Goal: Book appointment/travel/reservation

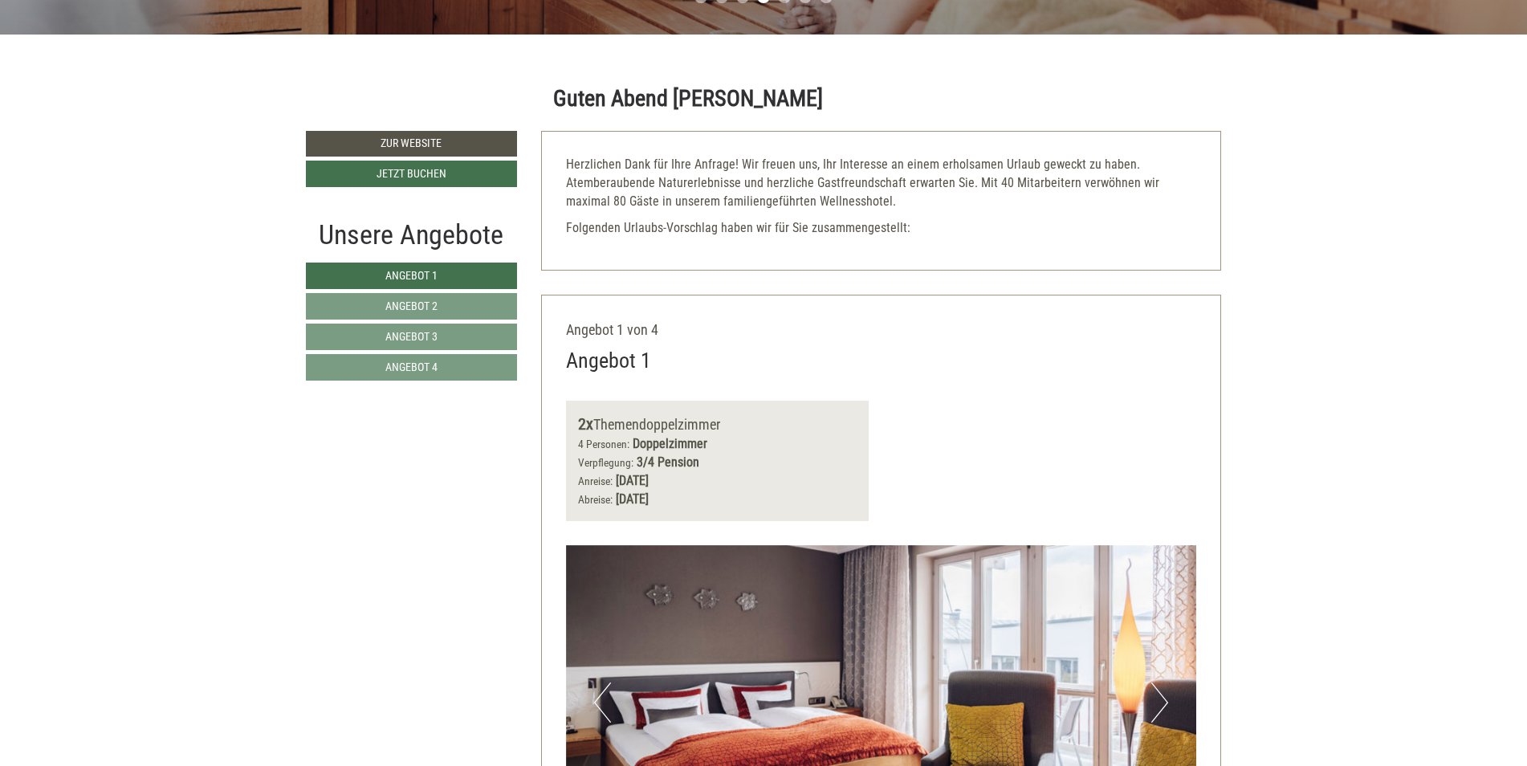
scroll to position [683, 0]
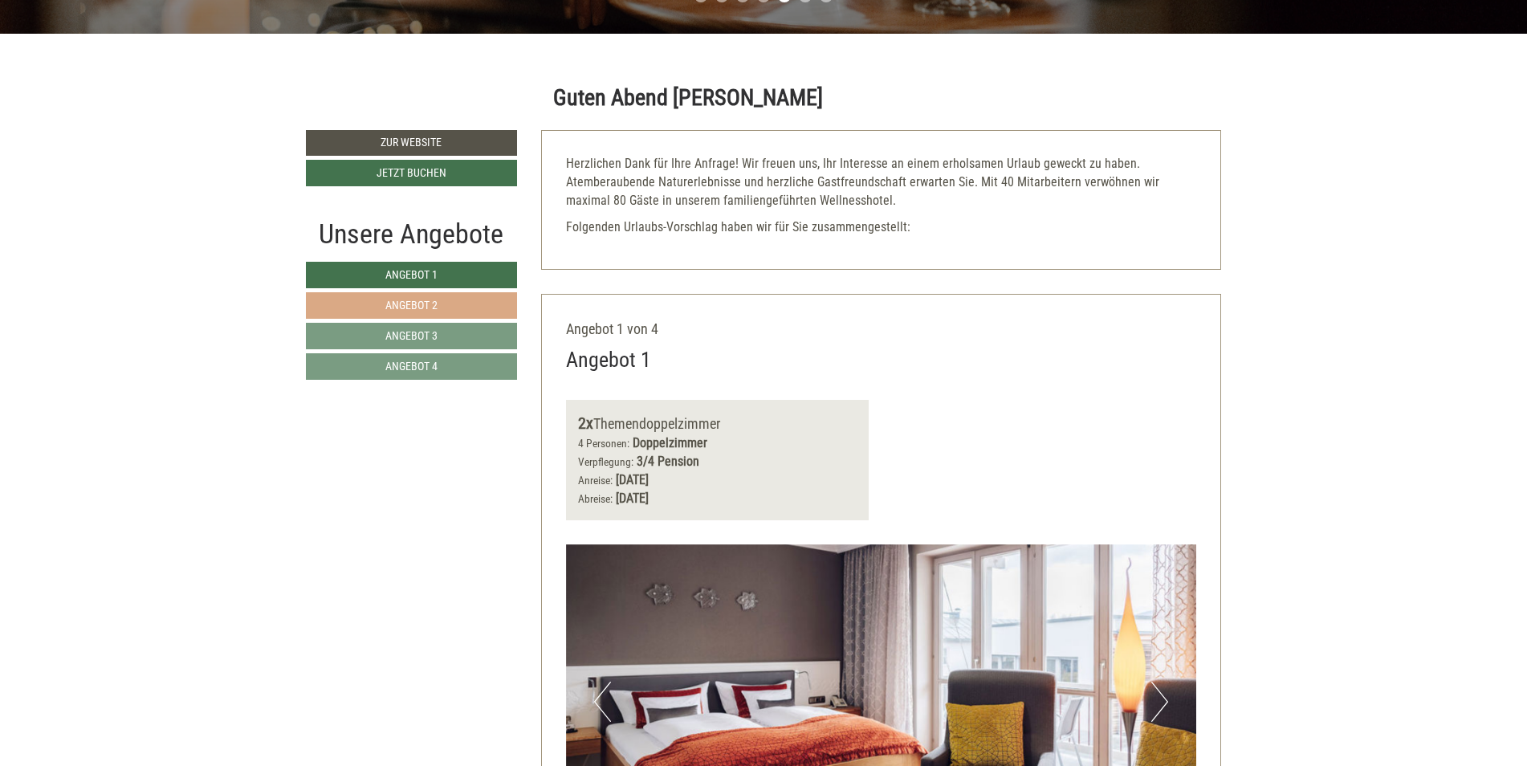
click at [407, 299] on span "Angebot 2" at bounding box center [411, 305] width 52 height 13
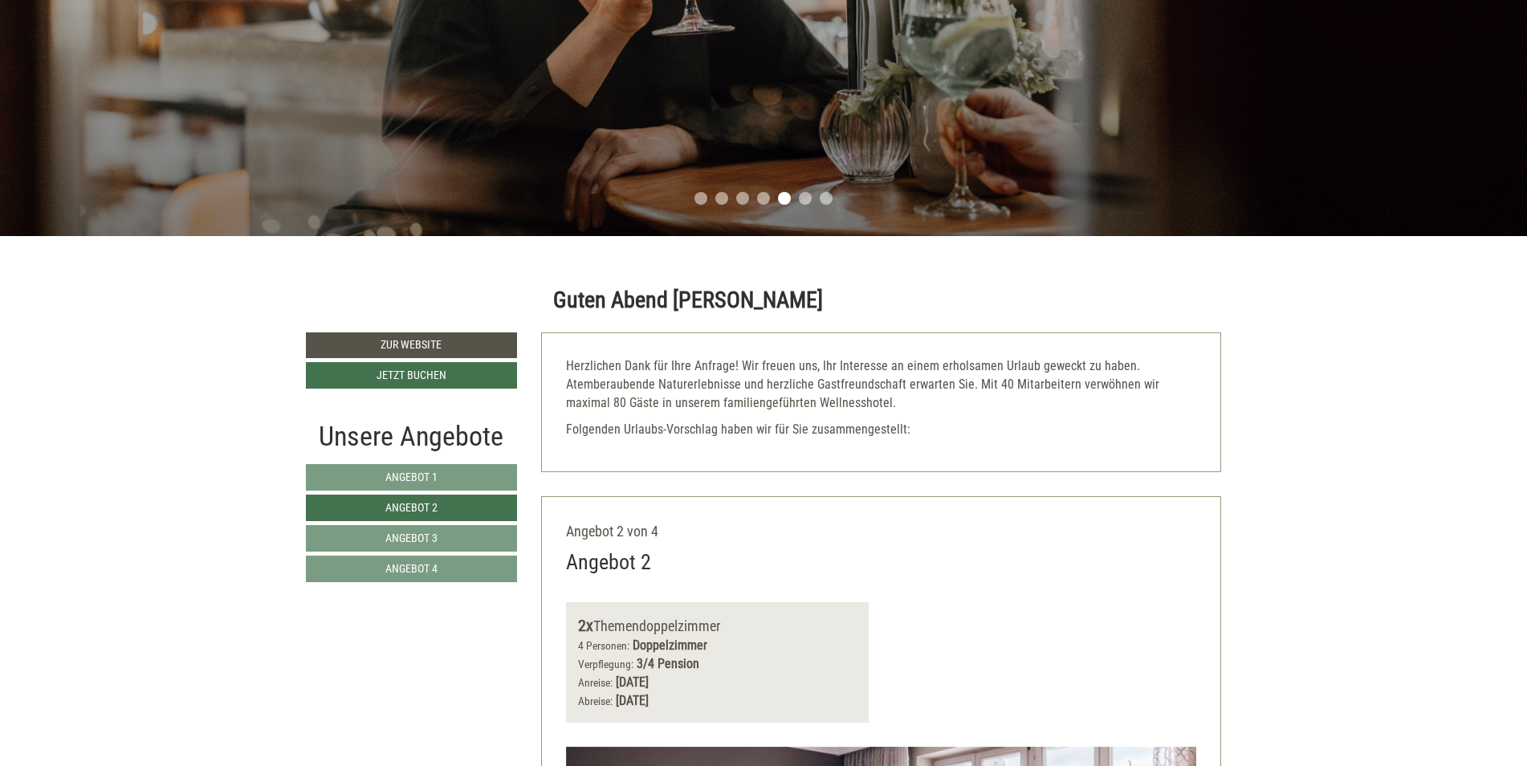
scroll to position [495, 0]
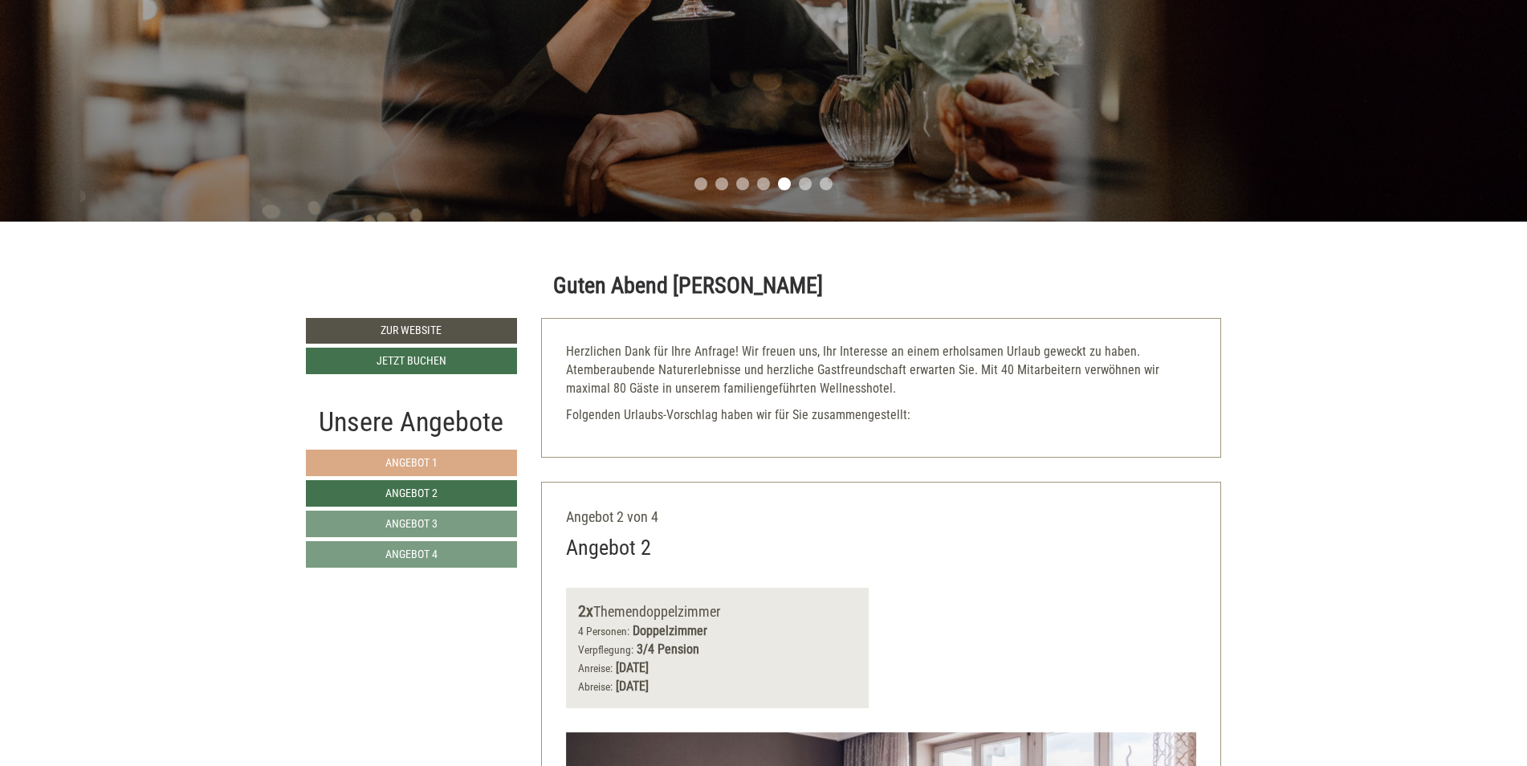
click at [416, 459] on span "Angebot 1" at bounding box center [411, 462] width 52 height 13
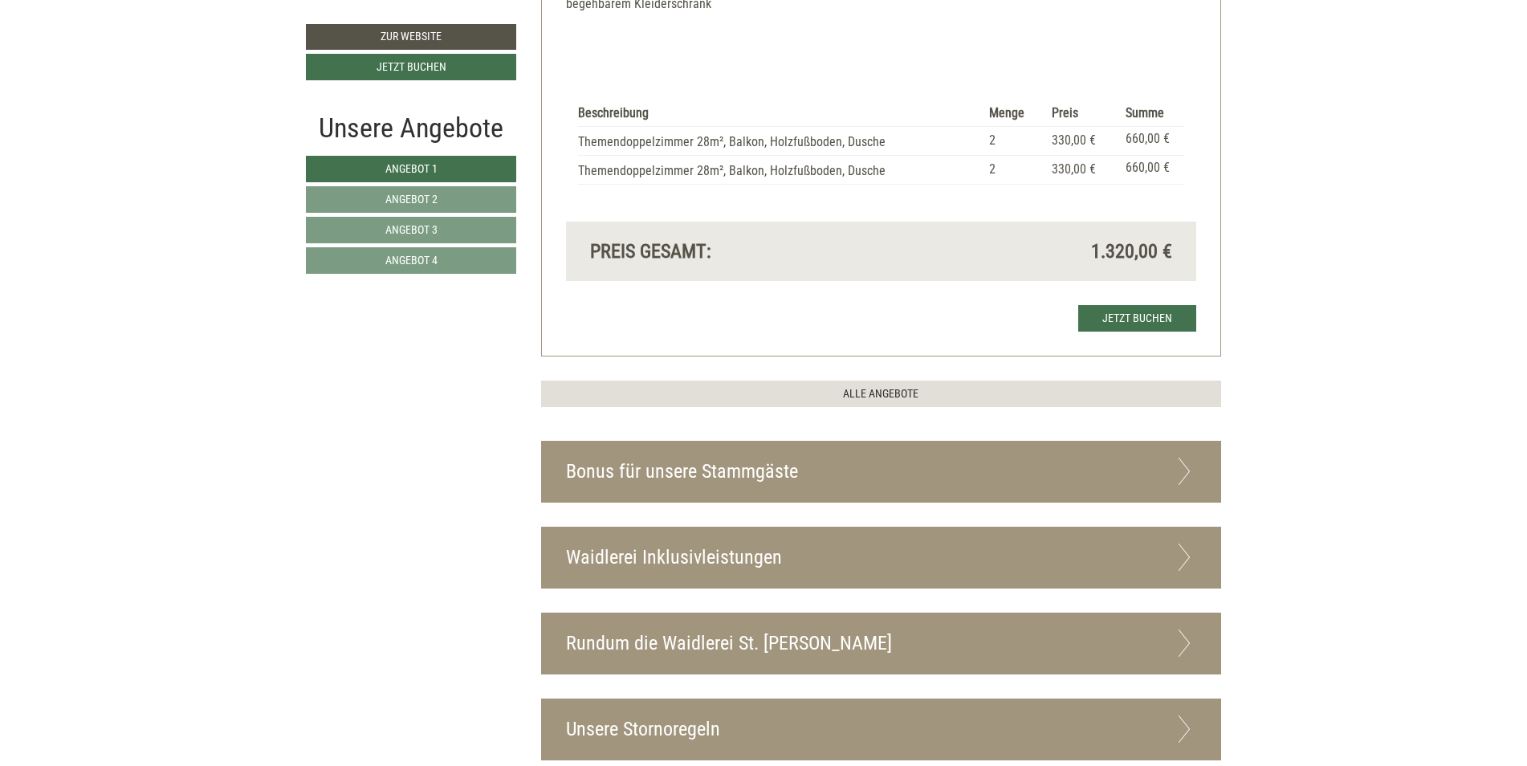
scroll to position [1619, 0]
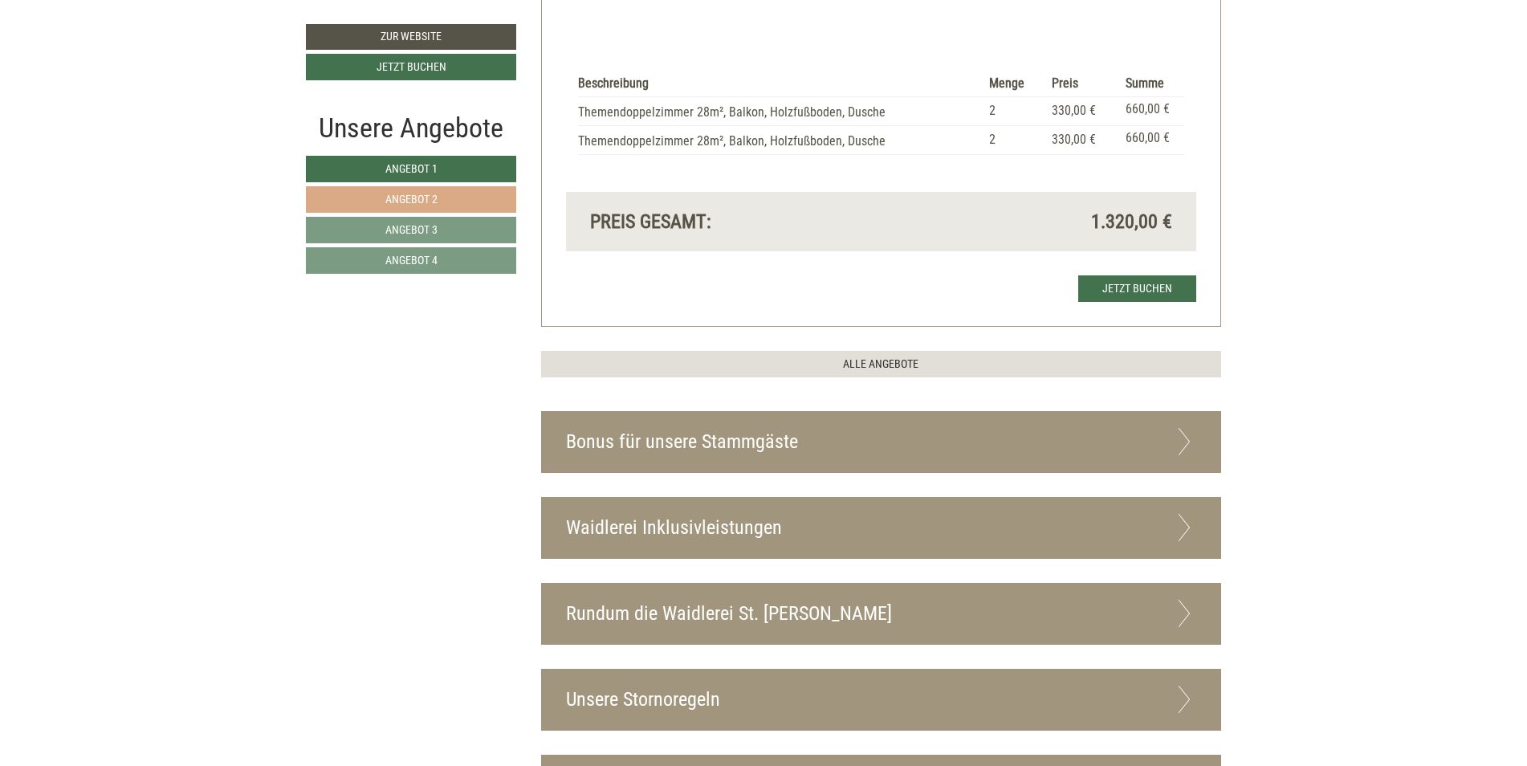
click at [425, 198] on span "Angebot 2" at bounding box center [411, 199] width 52 height 13
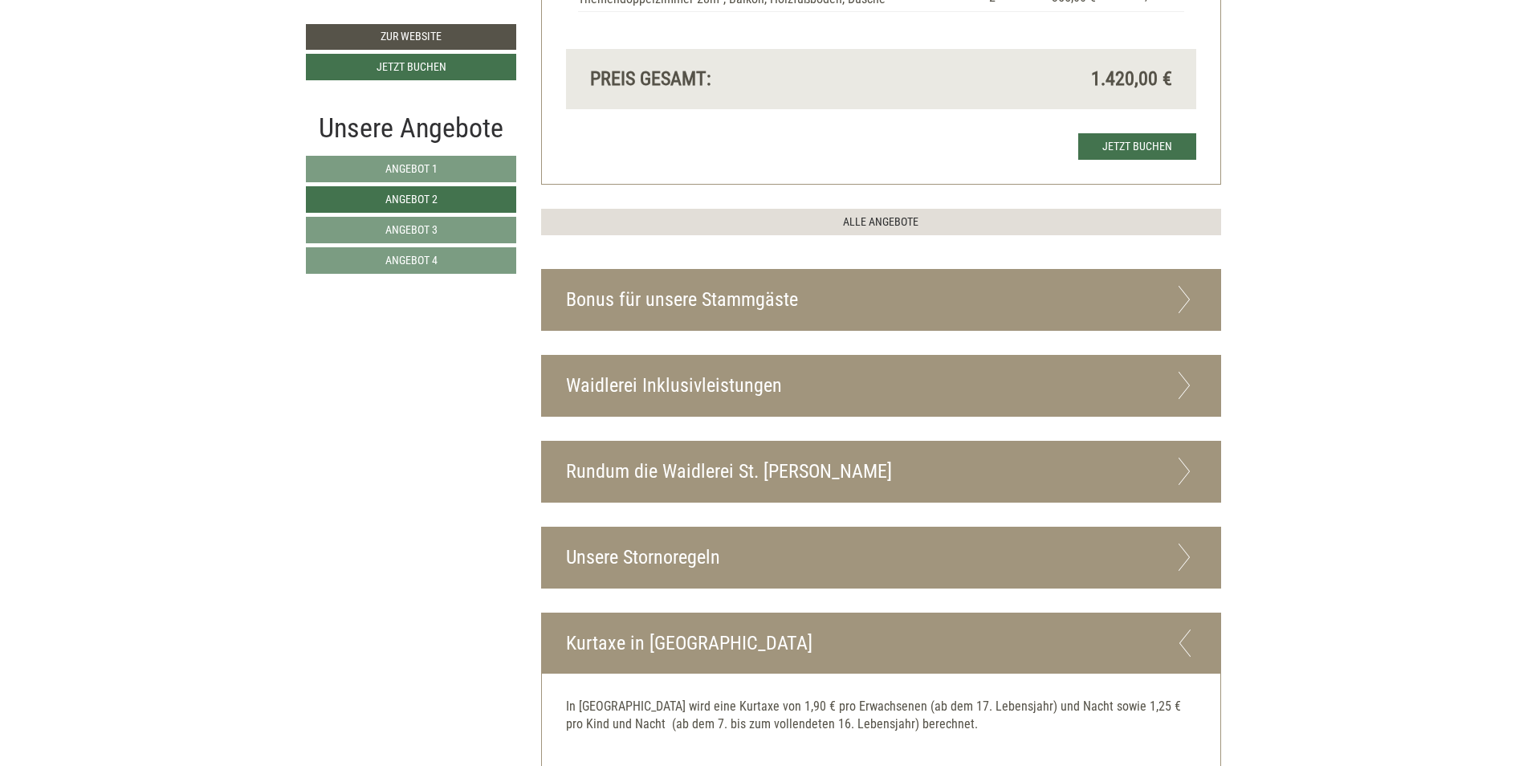
scroll to position [1940, 0]
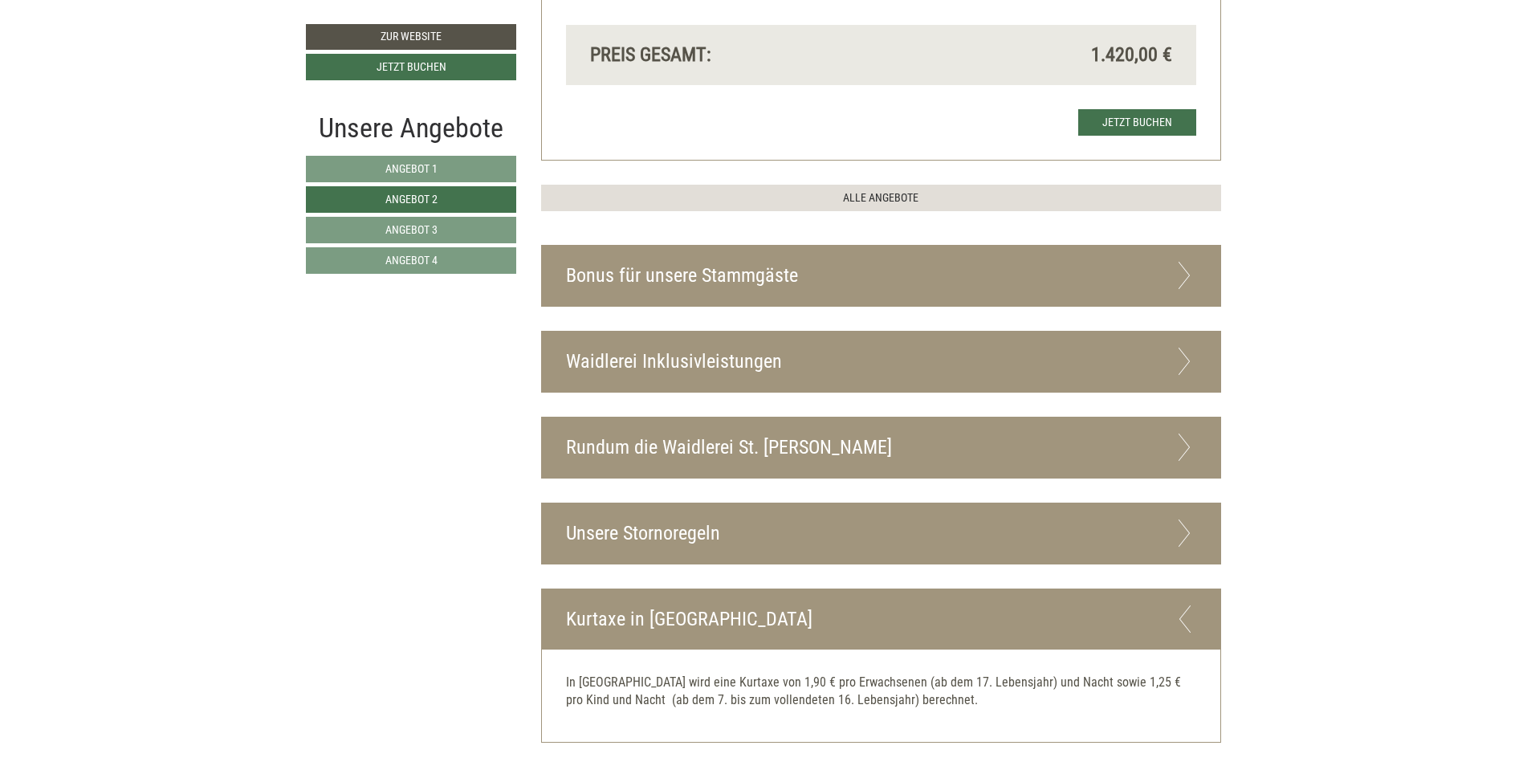
click at [1179, 266] on icon at bounding box center [1184, 275] width 23 height 27
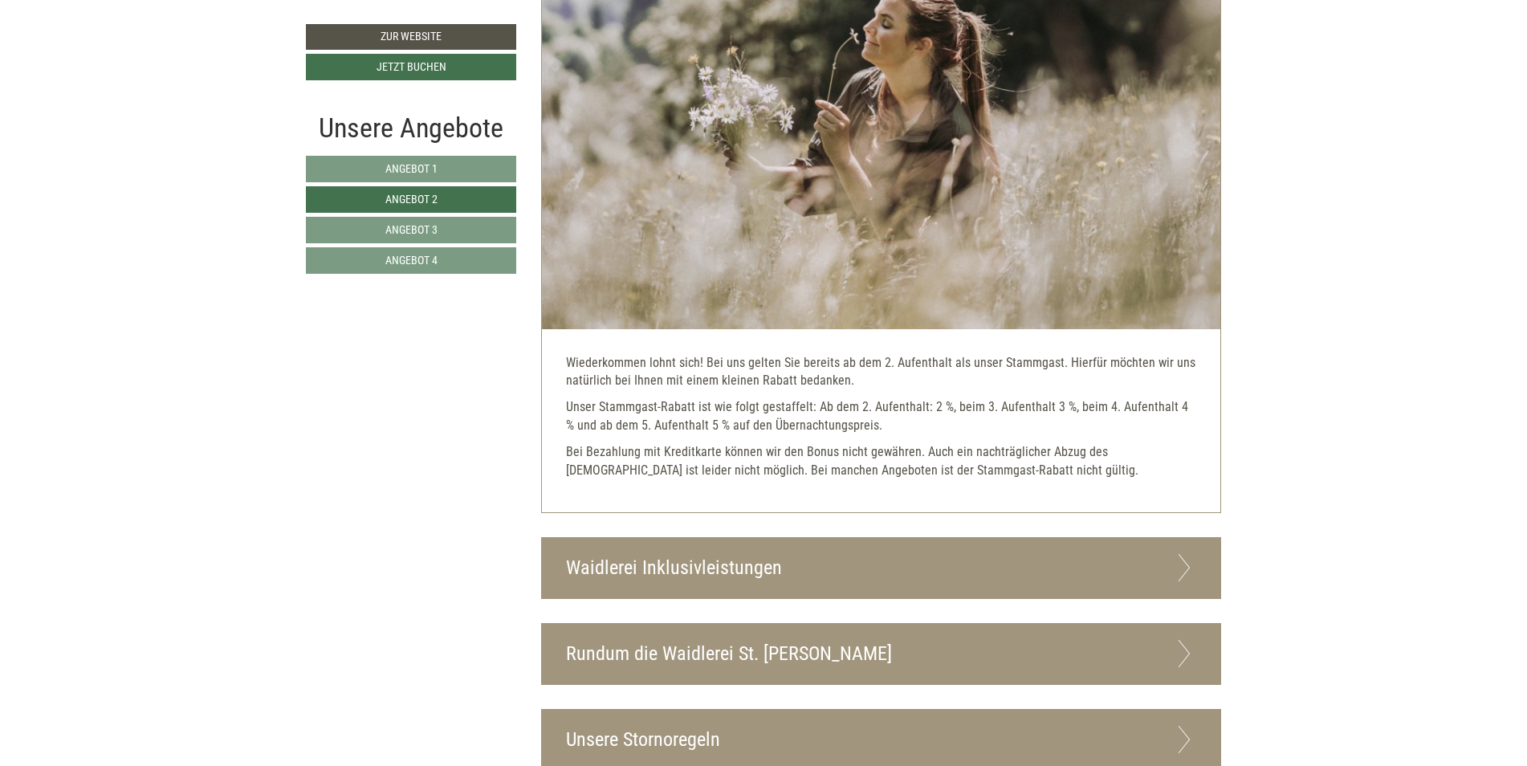
scroll to position [2261, 0]
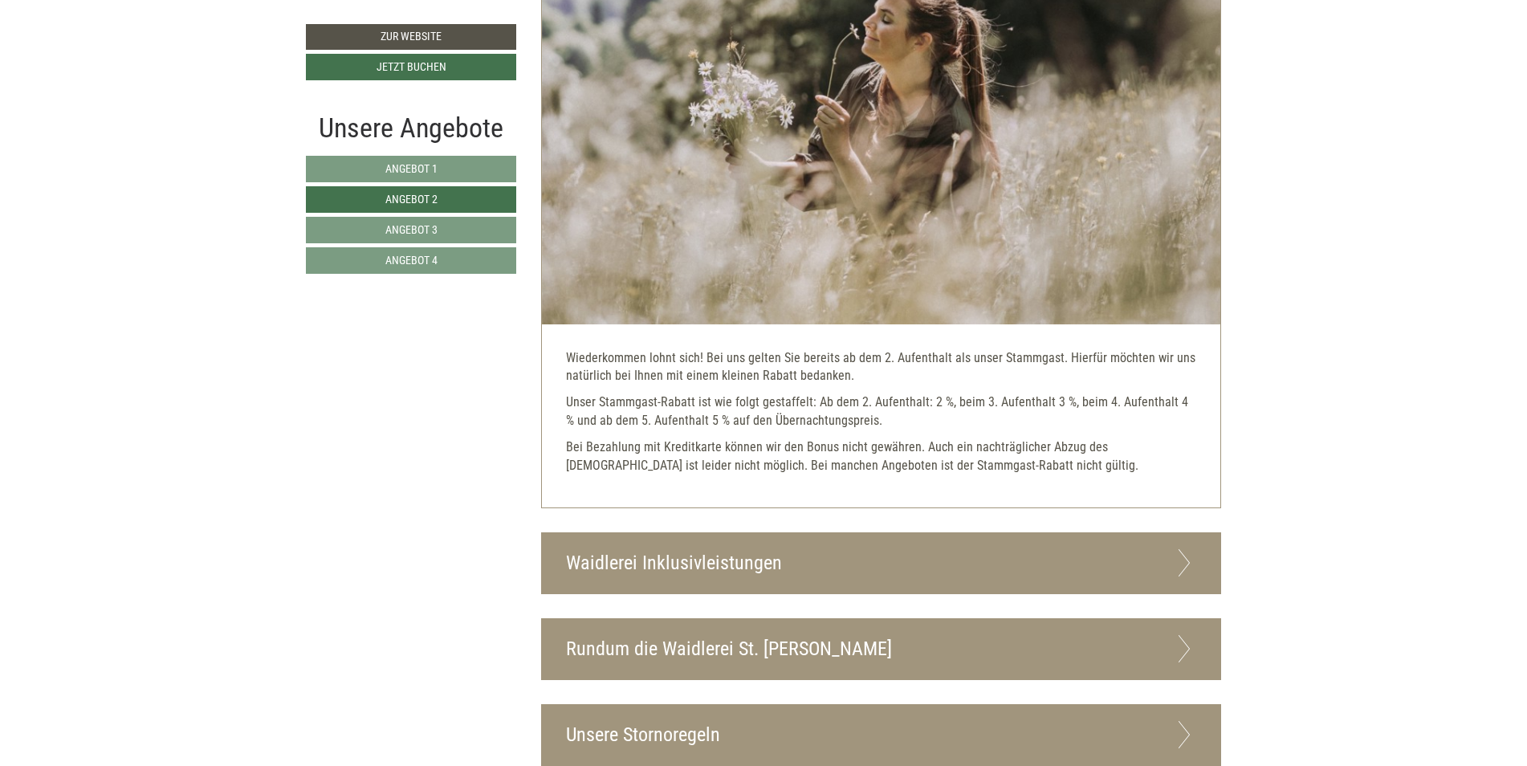
click at [1184, 562] on icon at bounding box center [1184, 562] width 23 height 27
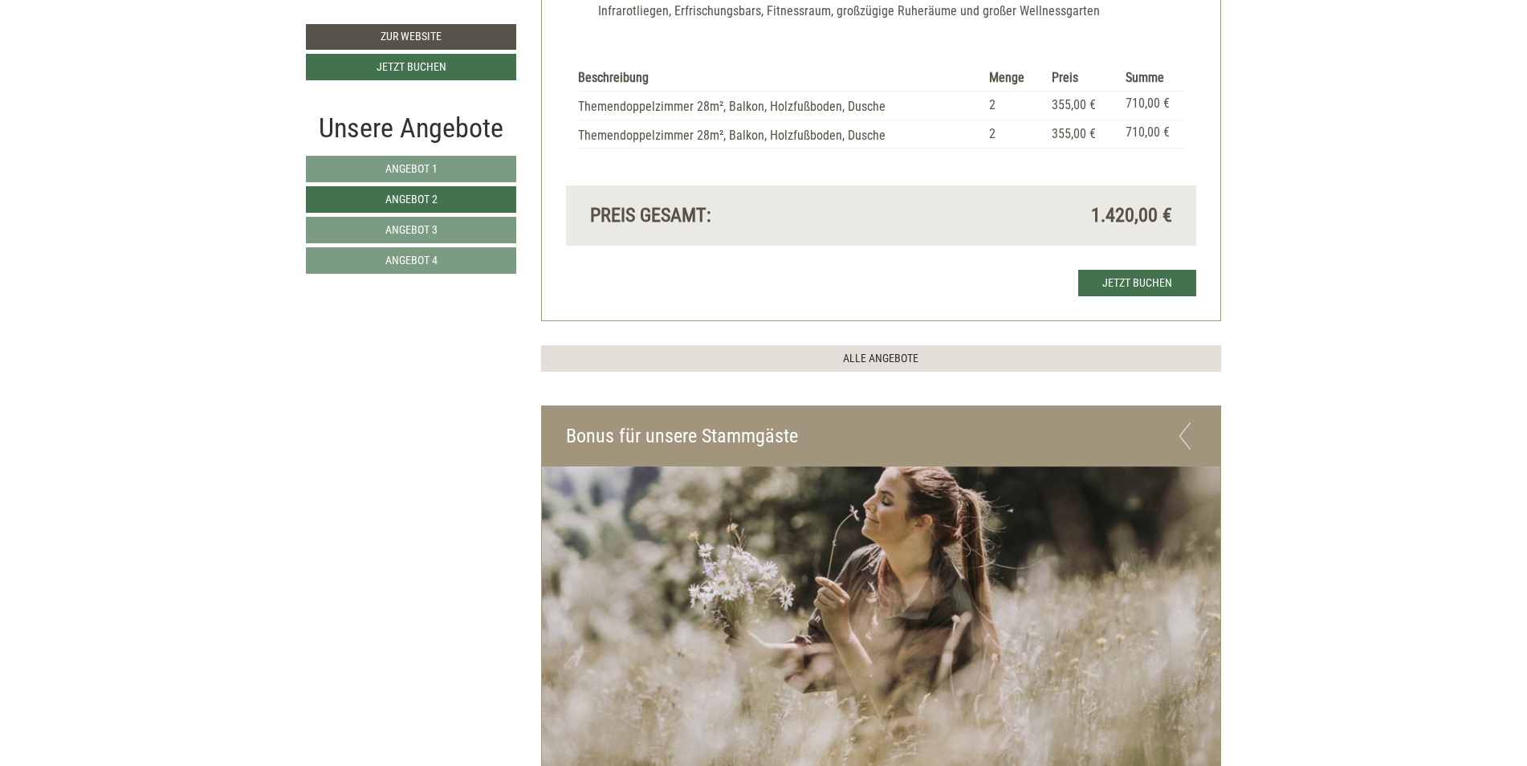
scroll to position [1378, 0]
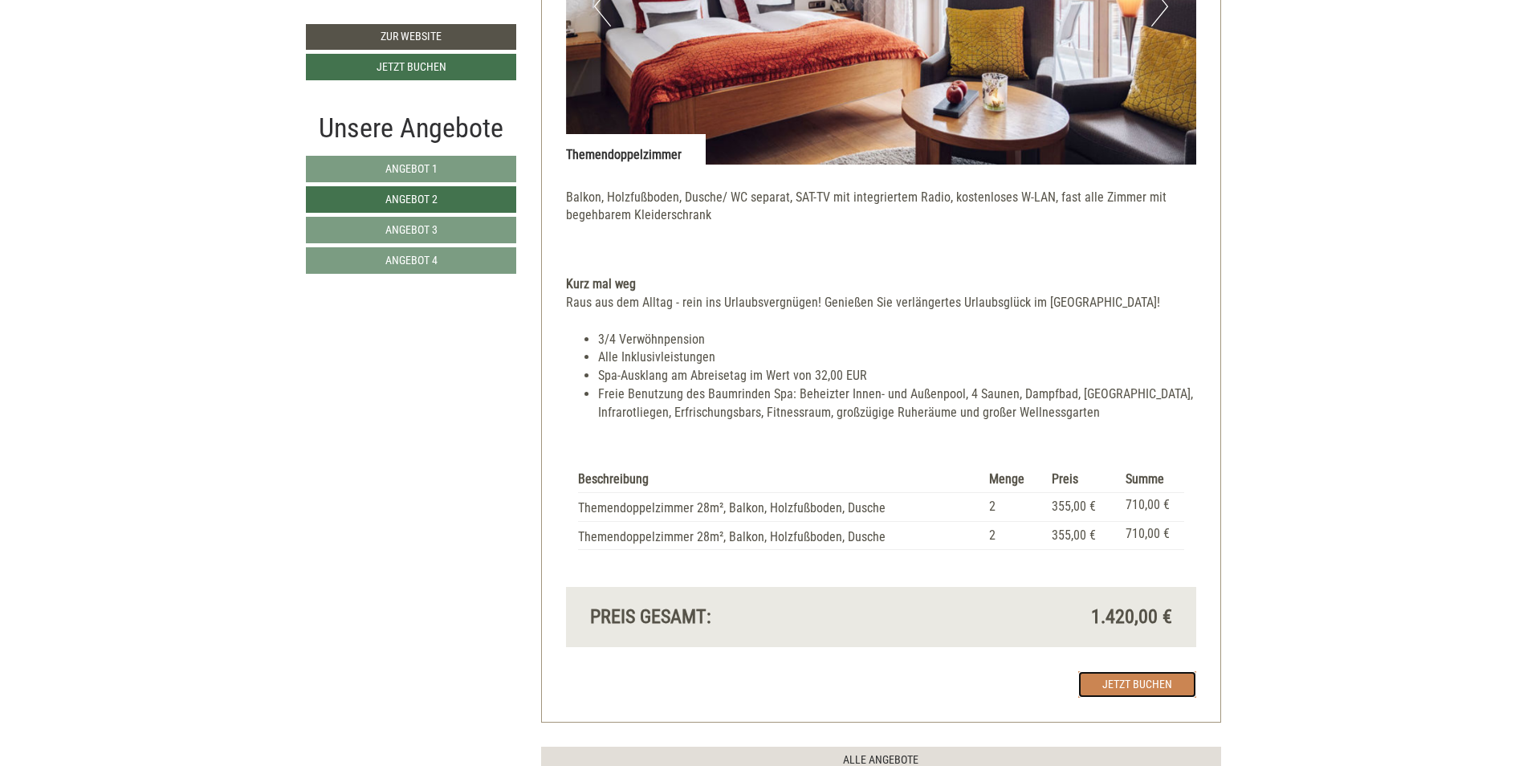
click at [1140, 682] on link "Jetzt buchen" at bounding box center [1137, 684] width 118 height 26
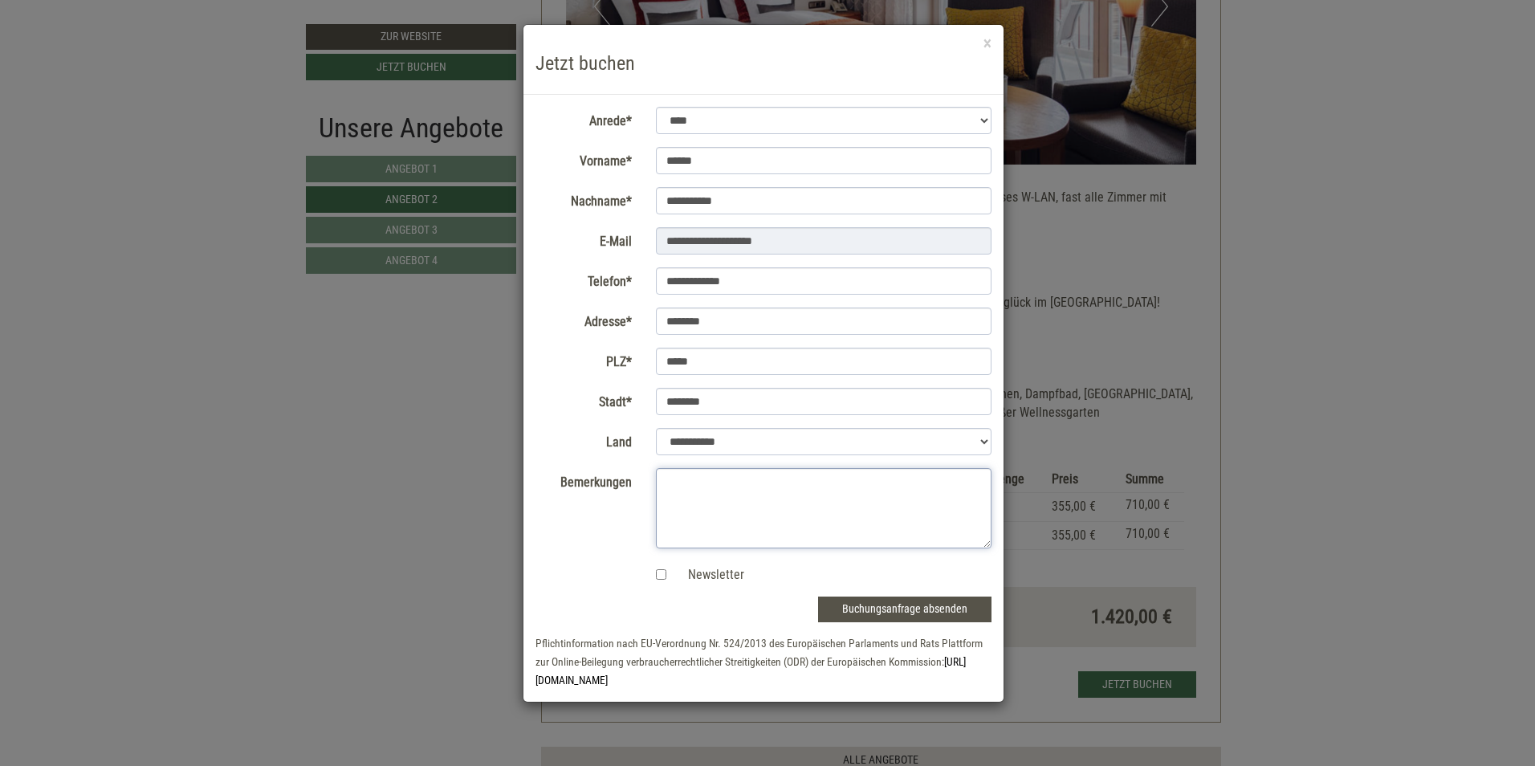
click at [694, 488] on textarea "Bemerkungen" at bounding box center [824, 508] width 336 height 80
type textarea "**********"
click at [900, 610] on button "Buchungsanfrage absenden" at bounding box center [904, 609] width 173 height 26
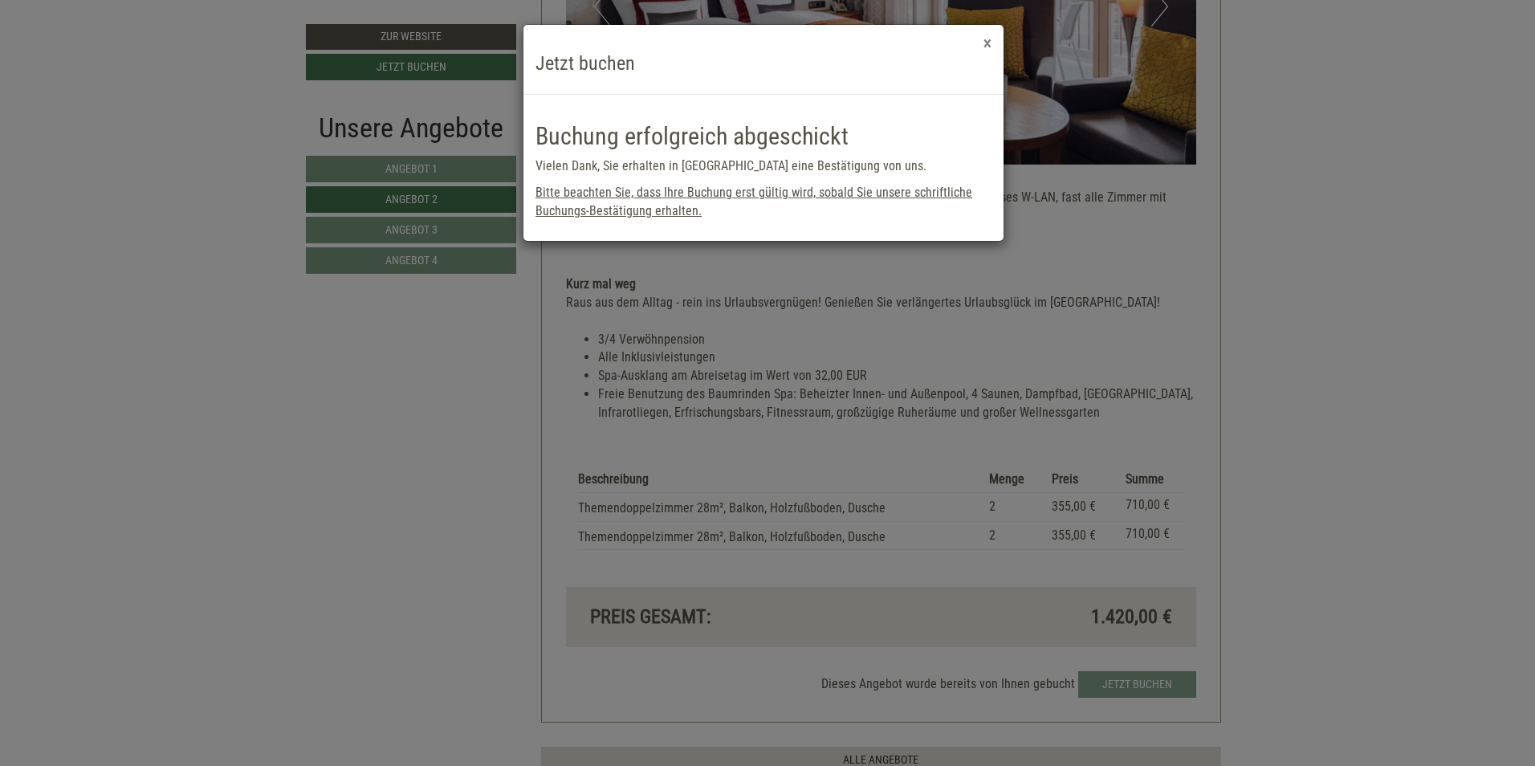
click at [989, 42] on button "×" at bounding box center [987, 43] width 8 height 17
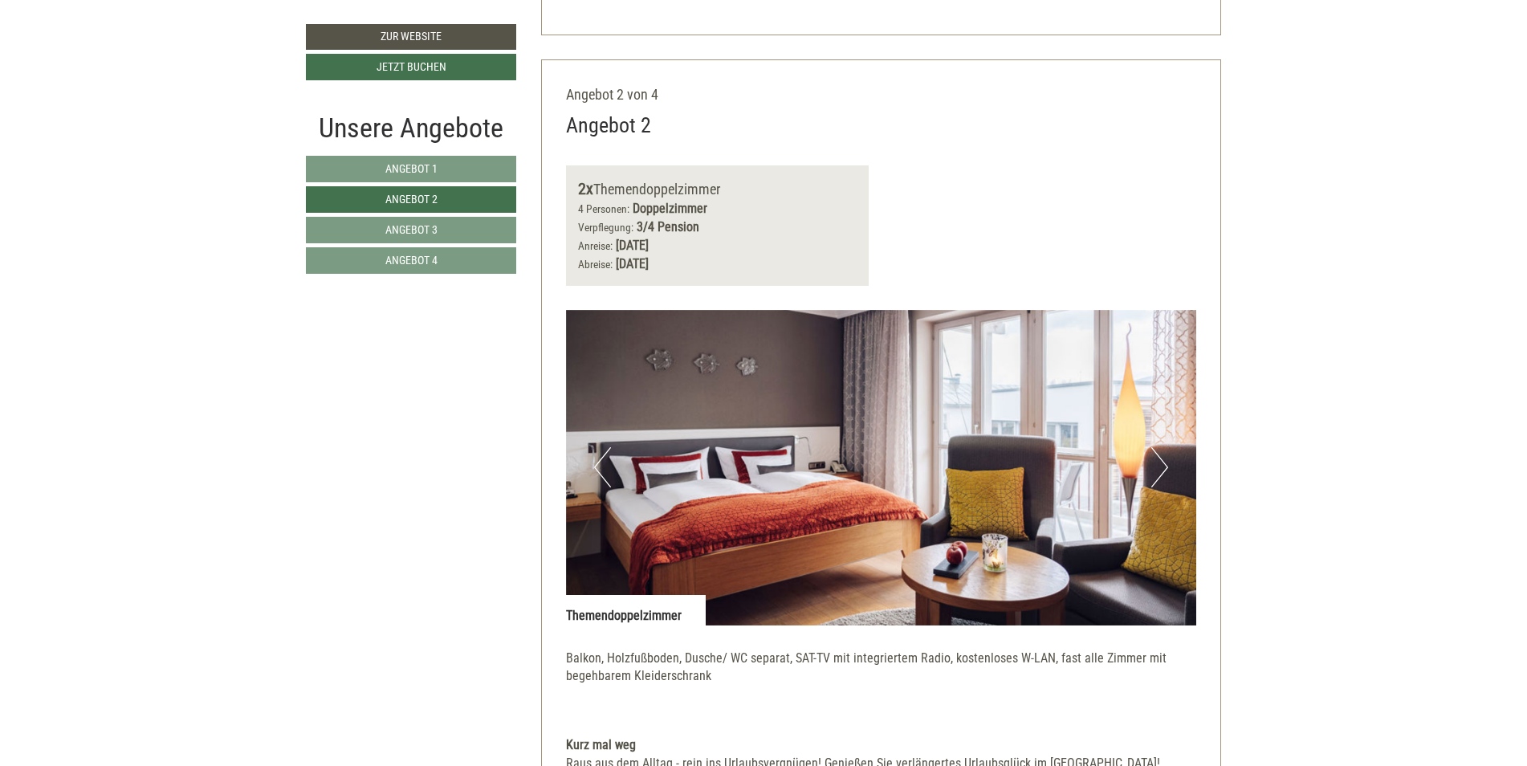
scroll to position [896, 0]
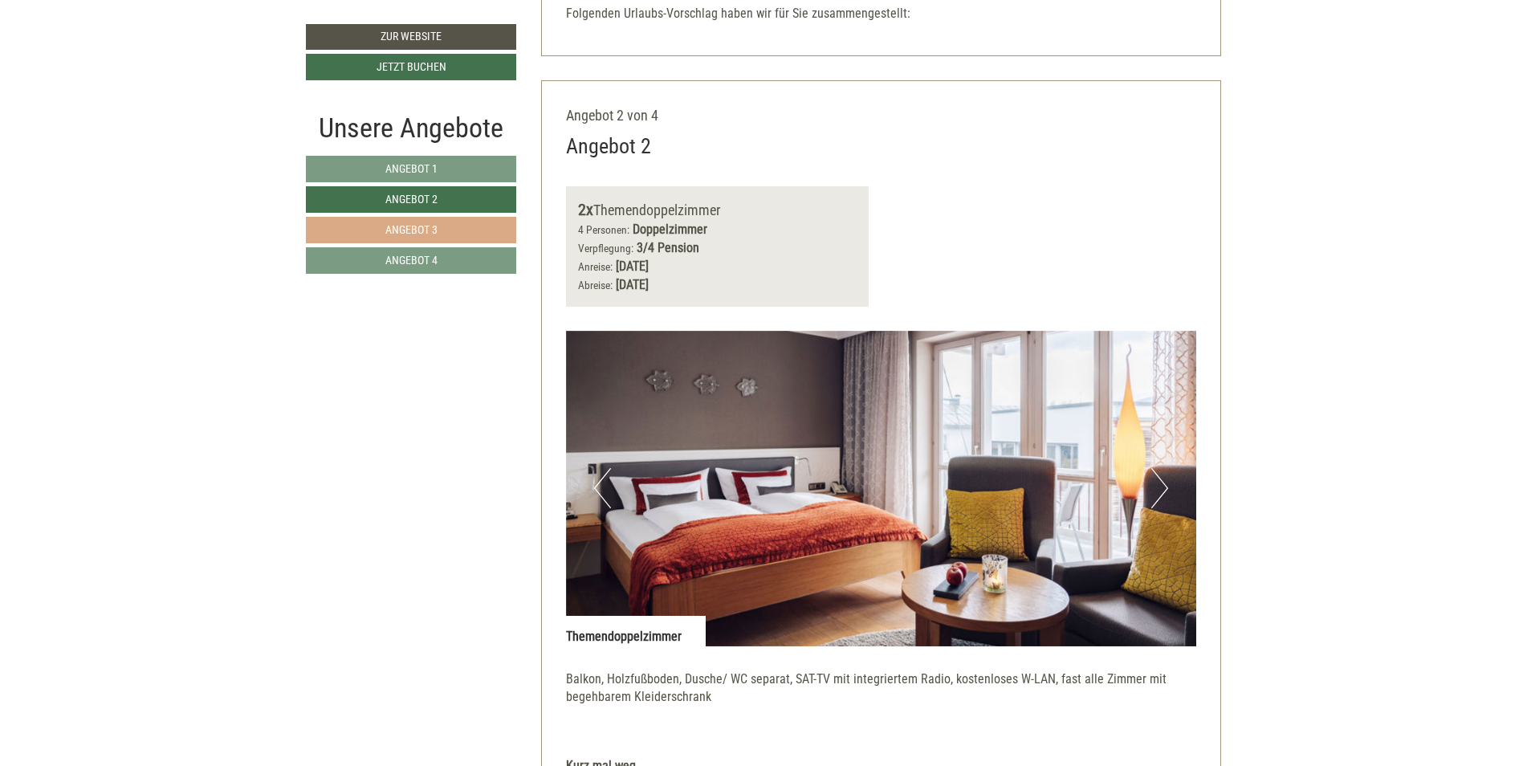
click at [423, 234] on span "Angebot 3" at bounding box center [411, 229] width 52 height 13
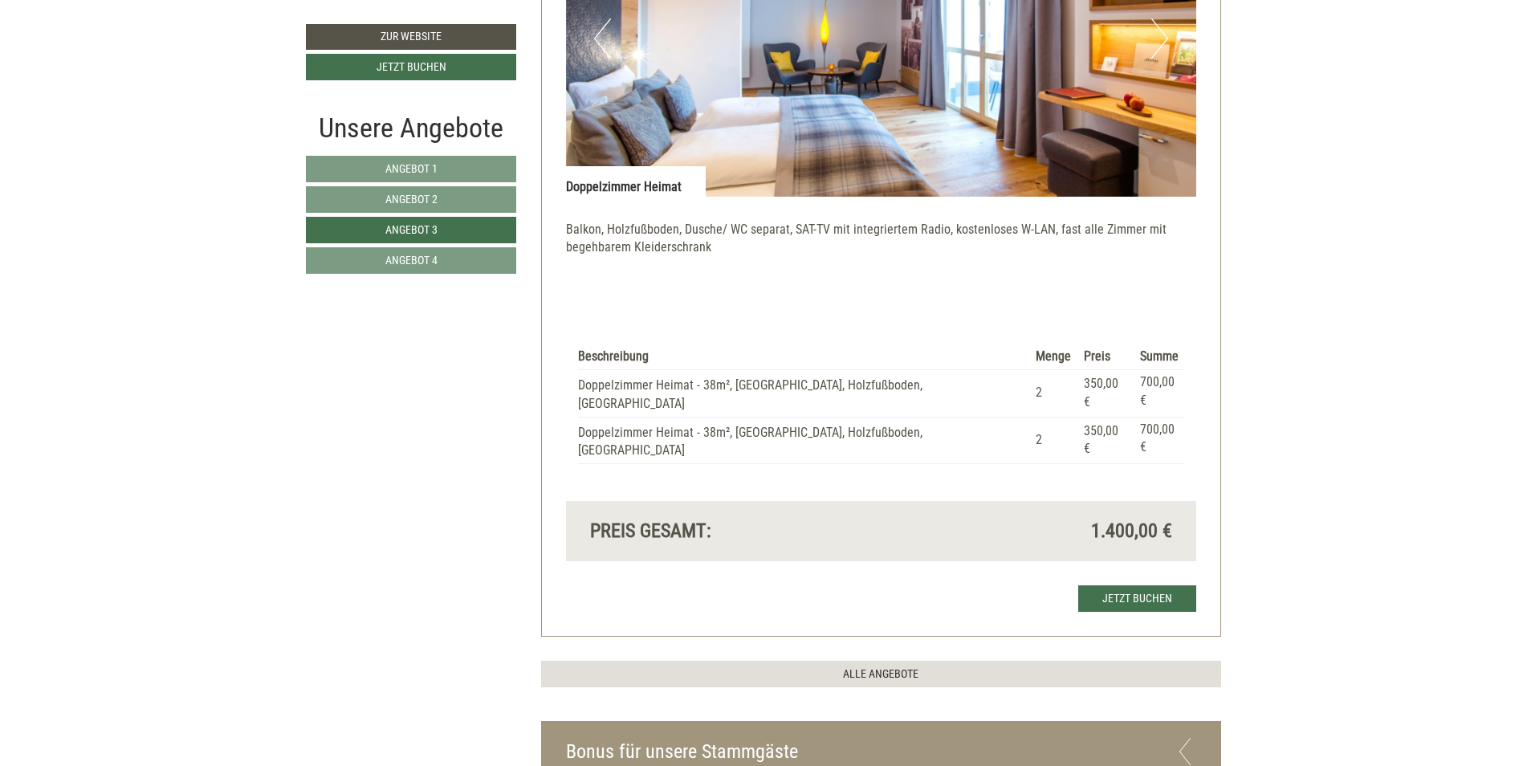
scroll to position [1378, 0]
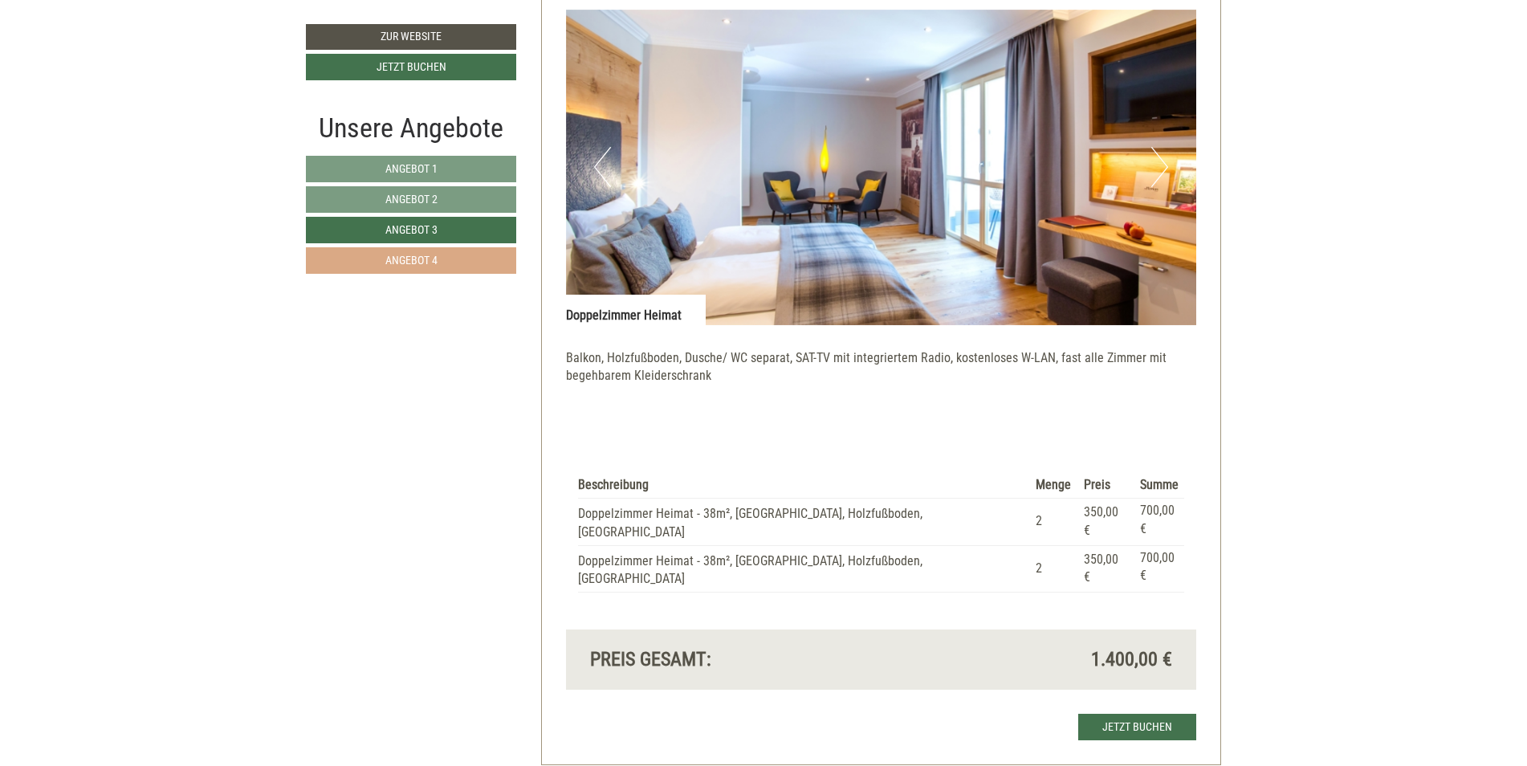
click at [418, 268] on link "Angebot 4" at bounding box center [411, 260] width 210 height 26
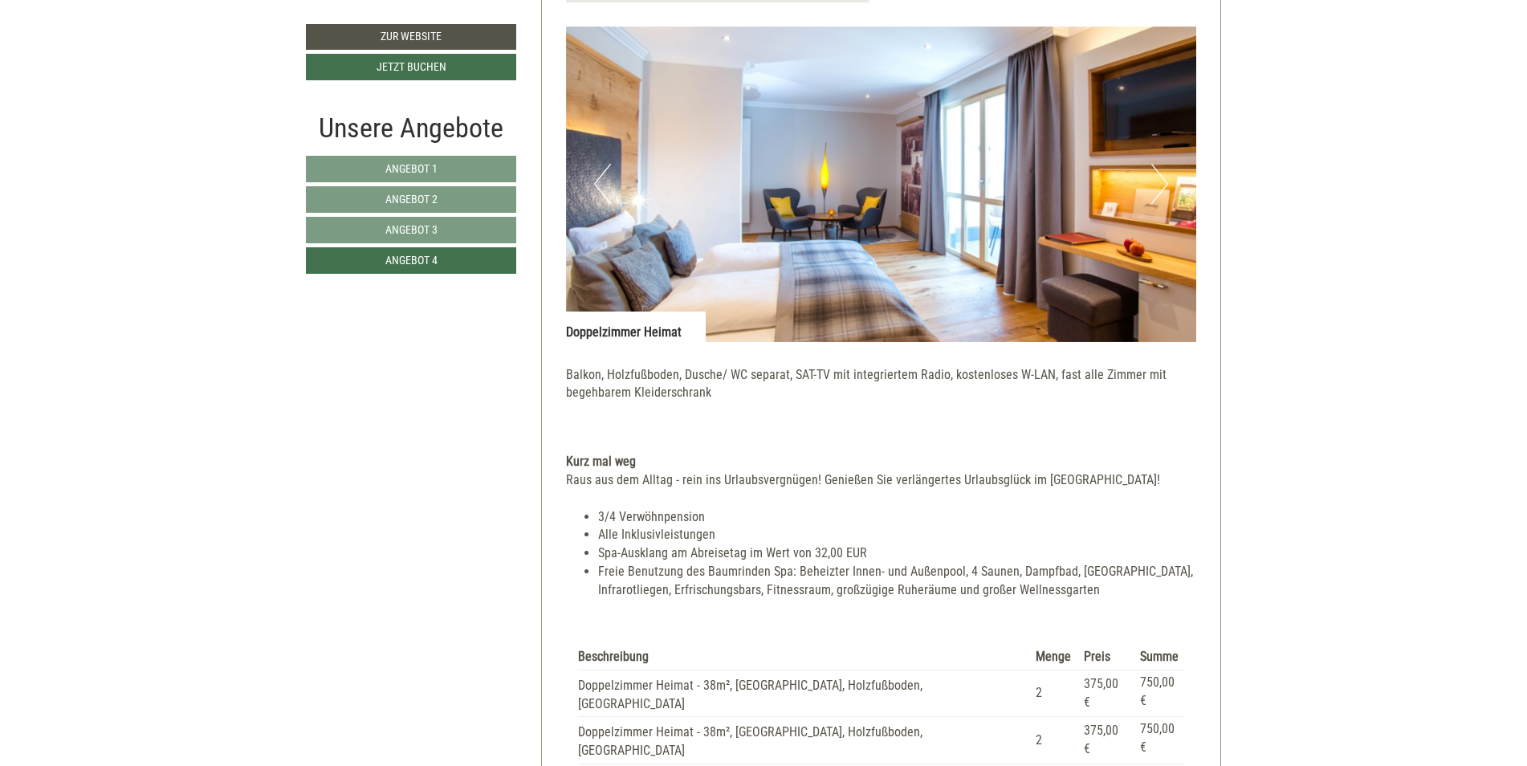
scroll to position [1218, 0]
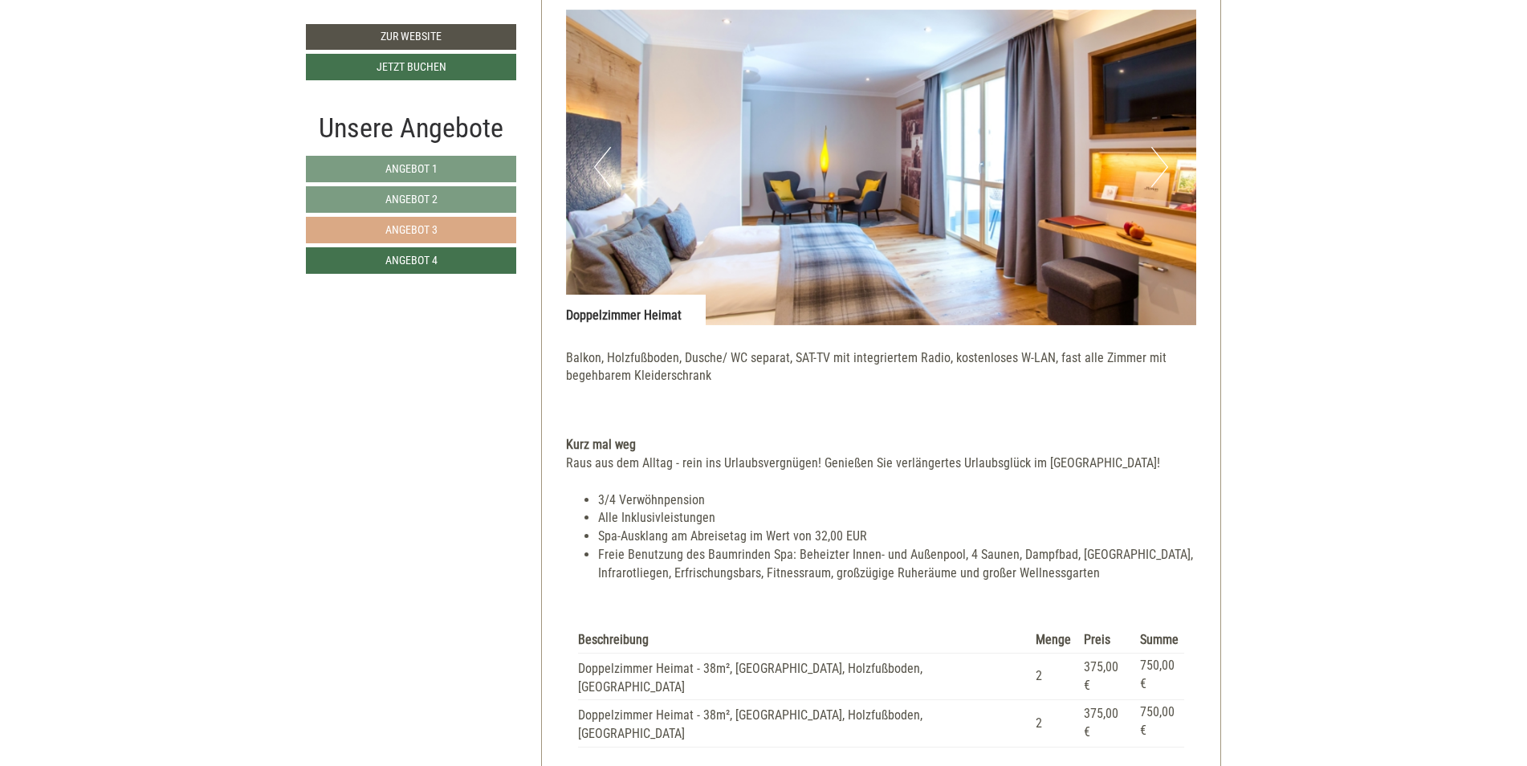
click at [404, 226] on span "Angebot 3" at bounding box center [411, 229] width 52 height 13
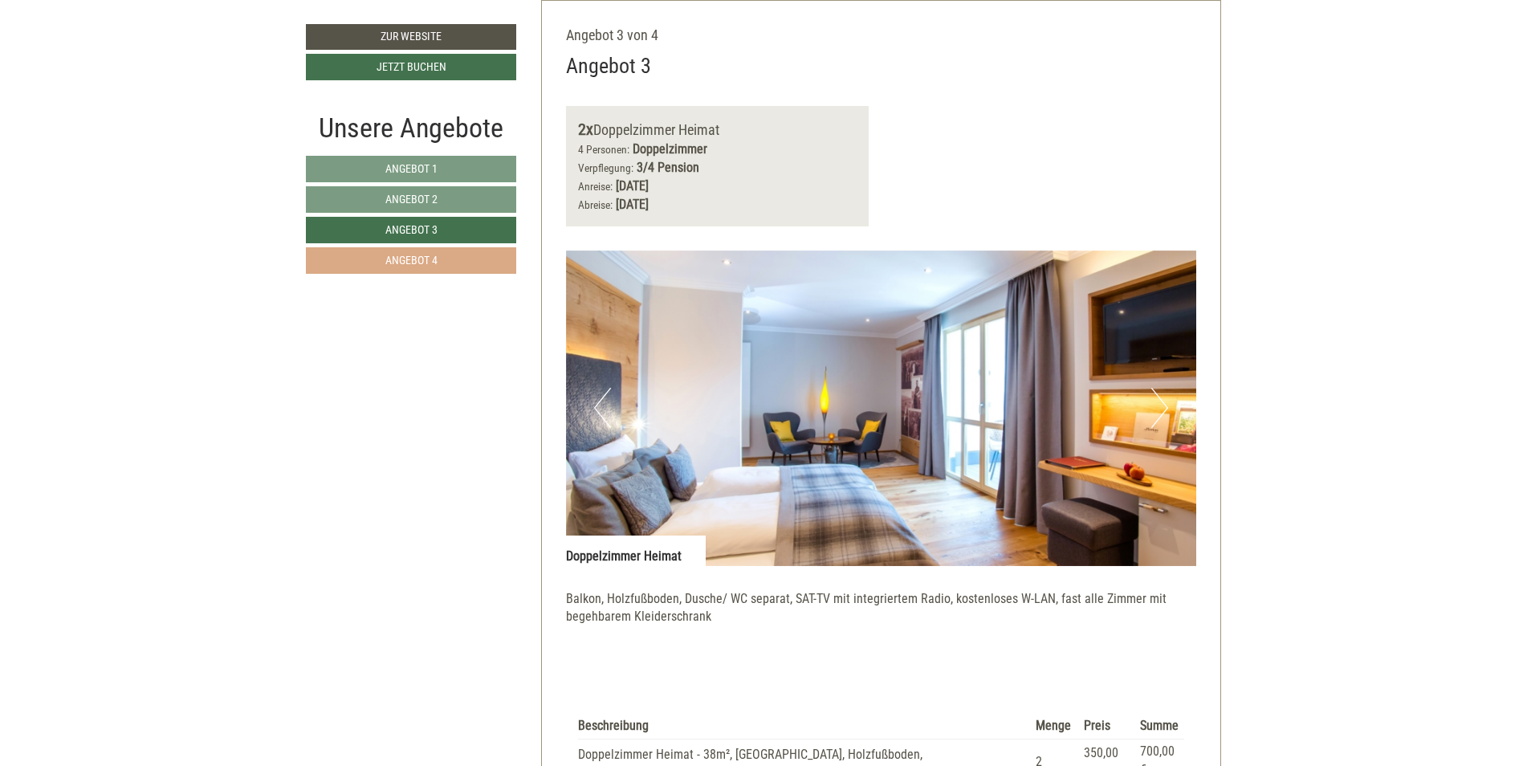
click at [419, 267] on link "Angebot 4" at bounding box center [411, 260] width 210 height 26
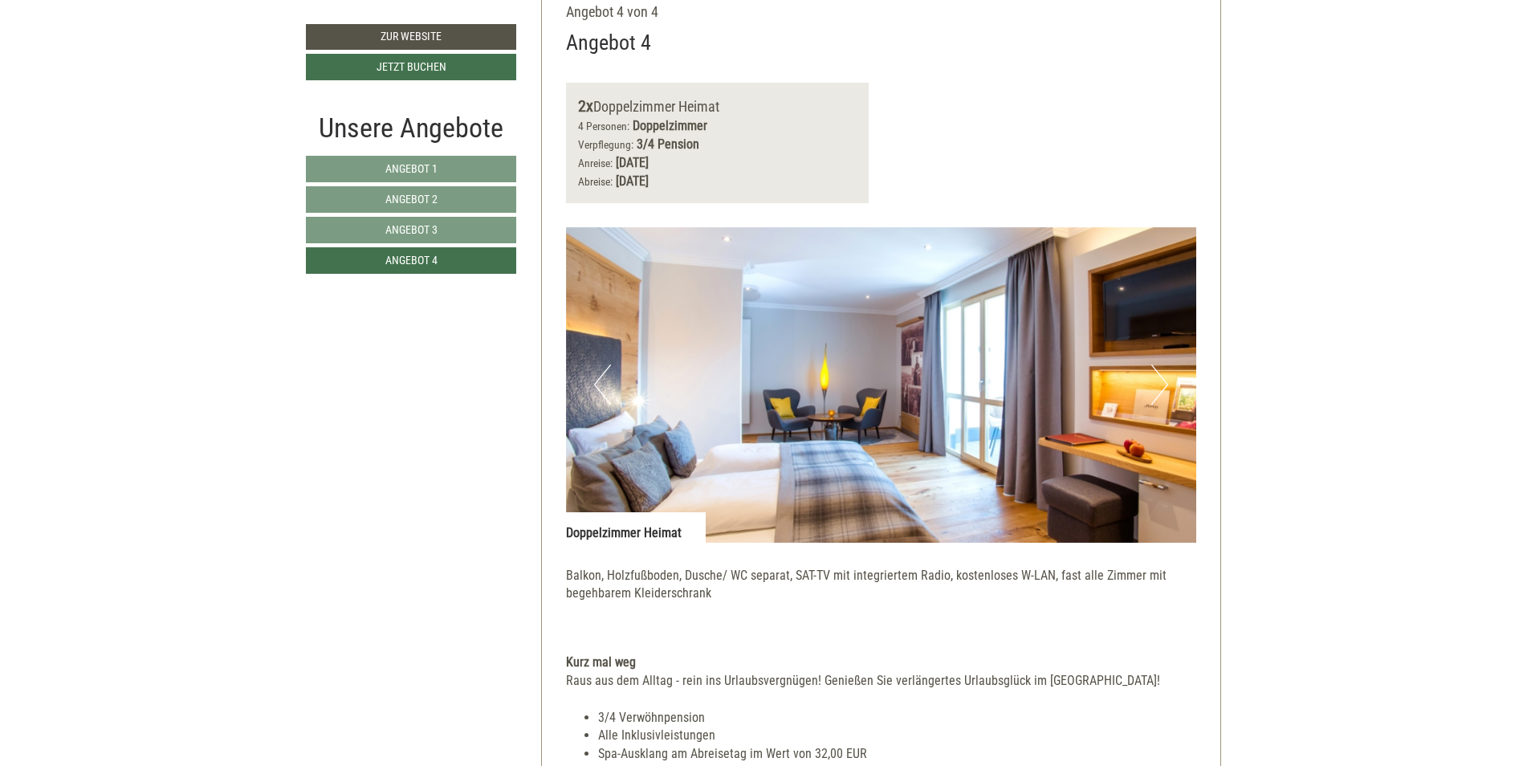
scroll to position [896, 0]
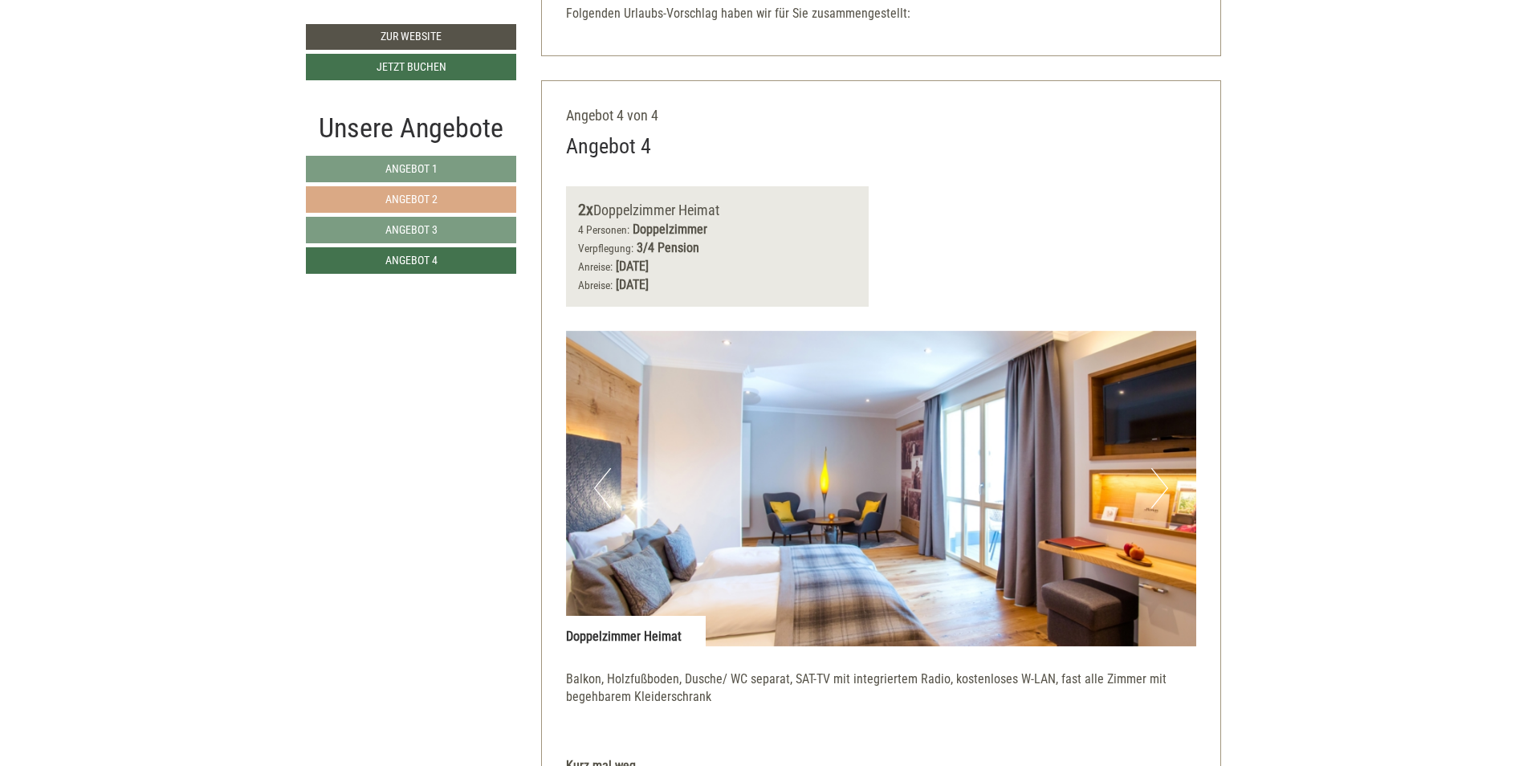
click at [417, 194] on span "Angebot 2" at bounding box center [411, 199] width 52 height 13
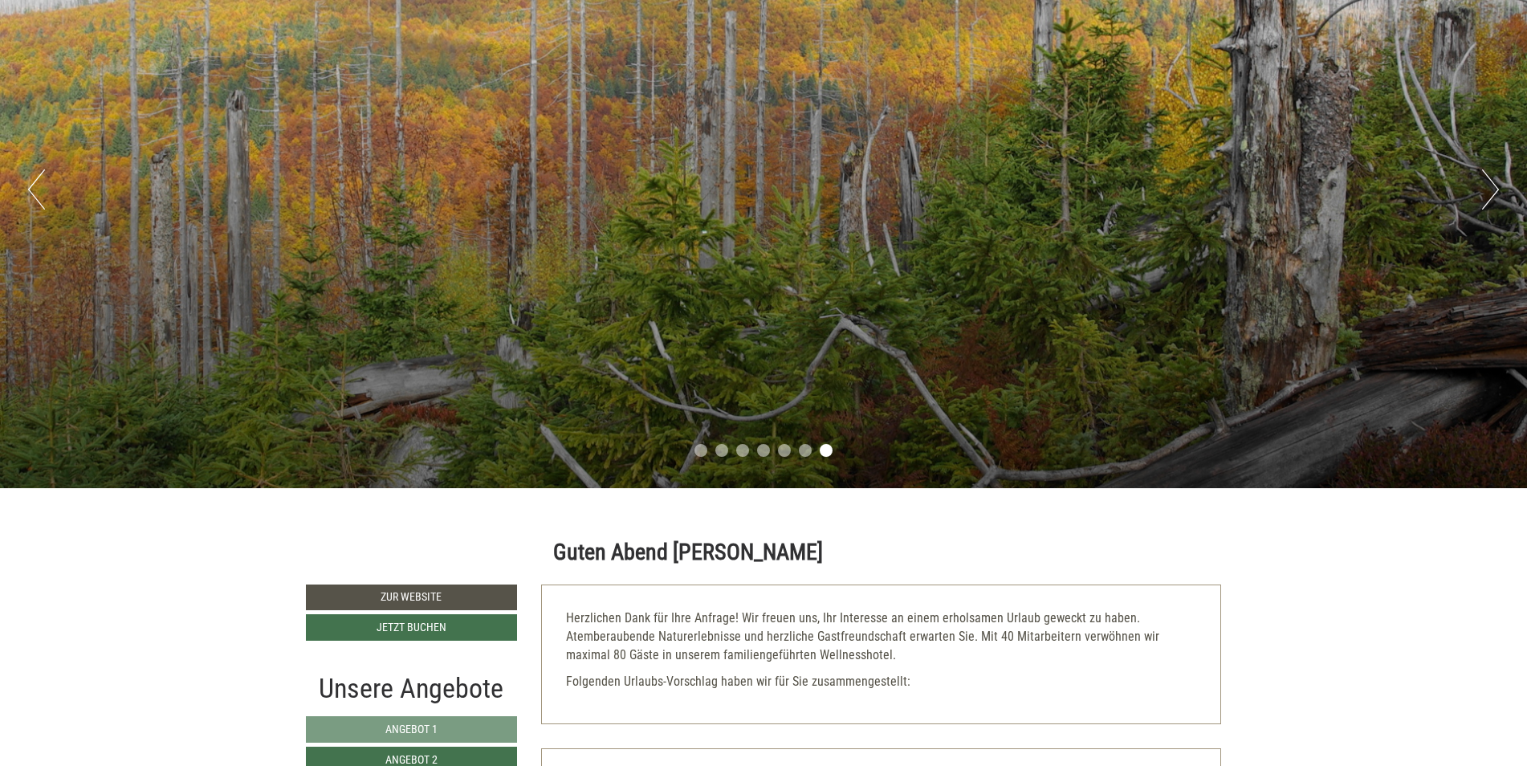
scroll to position [0, 0]
